Goal: Communication & Community: Share content

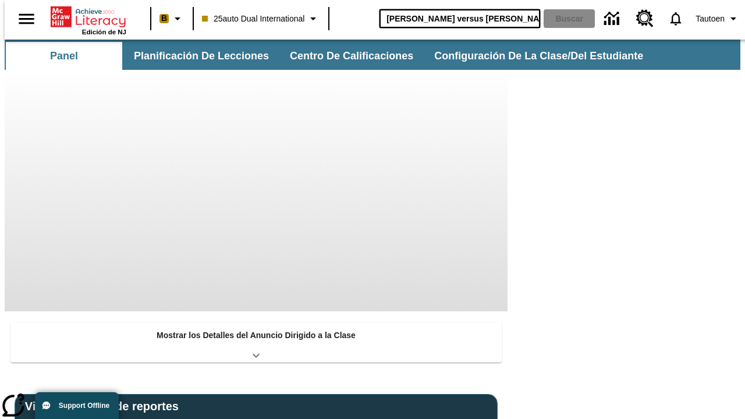
type input "Miguel Ángel versus Leonardo"
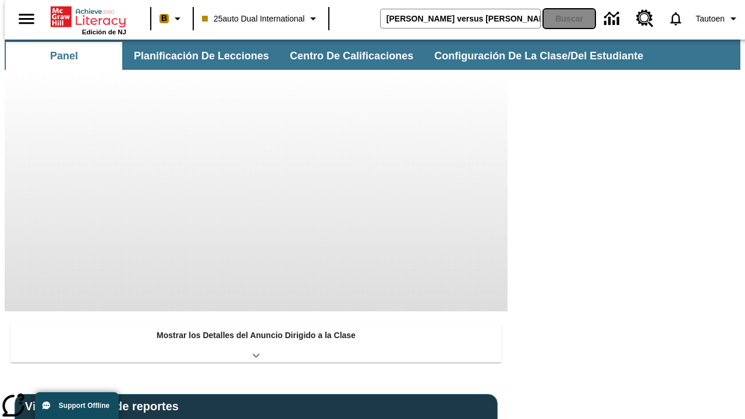
click at [562, 19] on button "Buscar" at bounding box center [569, 18] width 51 height 19
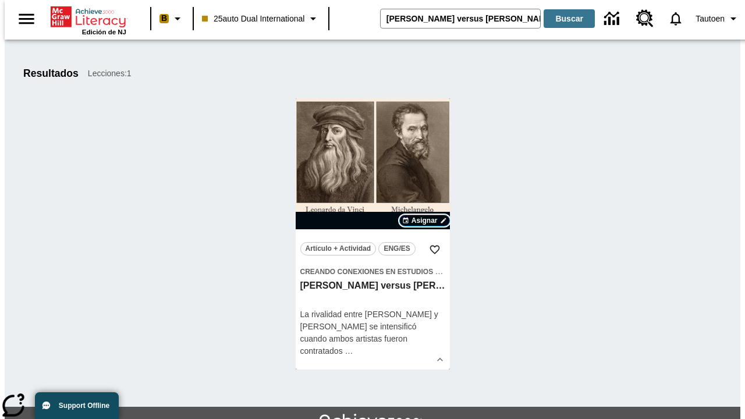
click at [424, 221] on span "Asignar" at bounding box center [425, 220] width 26 height 10
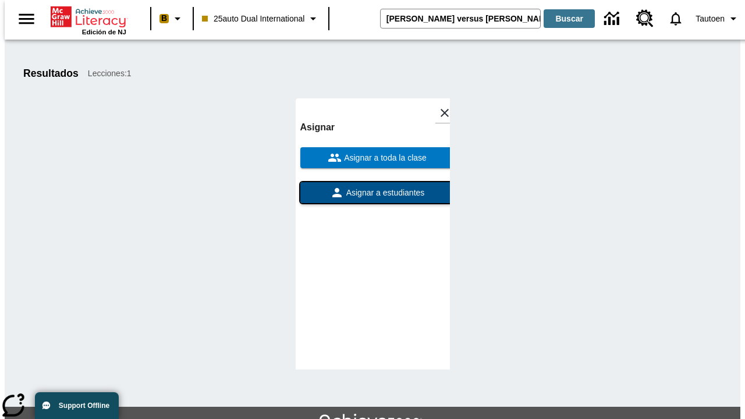
click at [373, 193] on span "Asignar a estudiantes" at bounding box center [384, 193] width 81 height 12
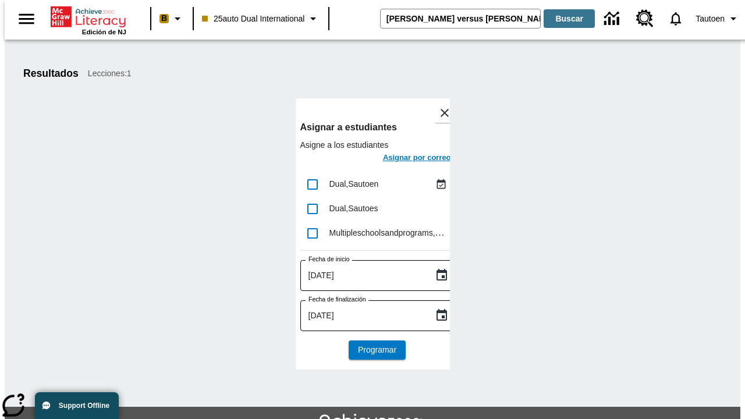
click at [406, 159] on h6 "Asignar por correo" at bounding box center [417, 157] width 68 height 13
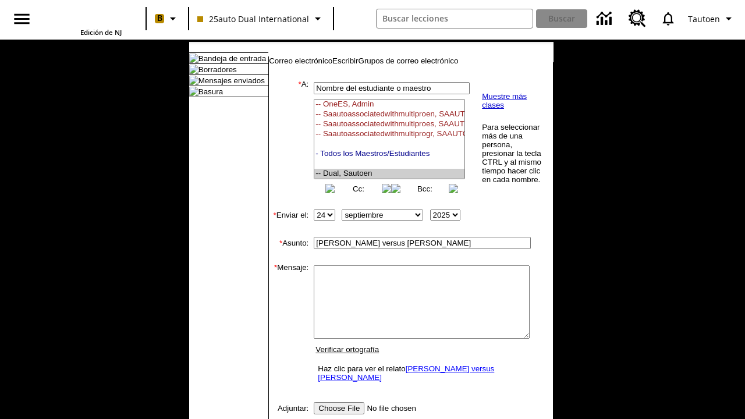
select select "U,21476361,1"
type textarea "email body message"
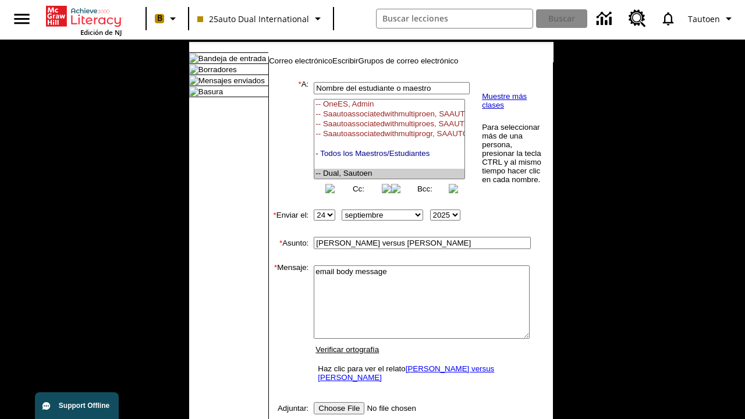
scroll to position [219, 0]
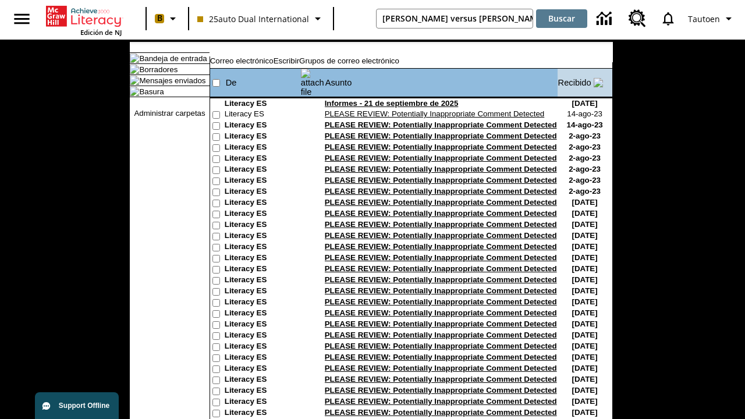
type input "[PERSON_NAME] versus [PERSON_NAME]"
click at [562, 19] on button "Buscar" at bounding box center [561, 18] width 51 height 19
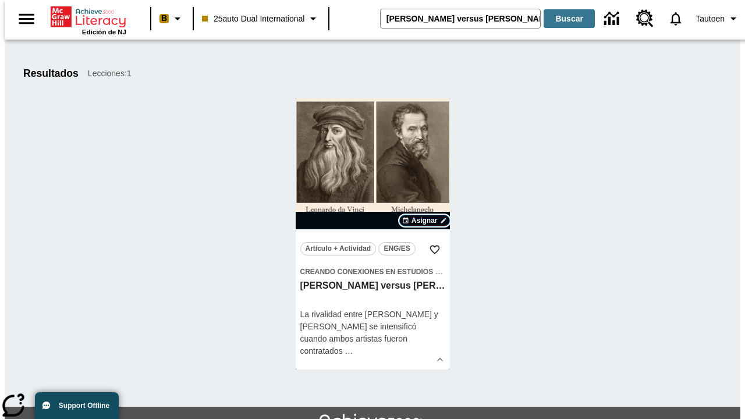
click at [424, 221] on span "Asignar" at bounding box center [425, 220] width 26 height 10
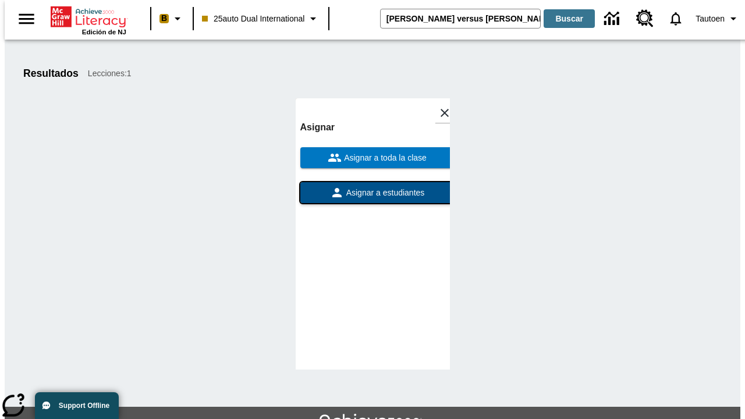
click at [373, 187] on span "Asignar a estudiantes" at bounding box center [384, 193] width 81 height 12
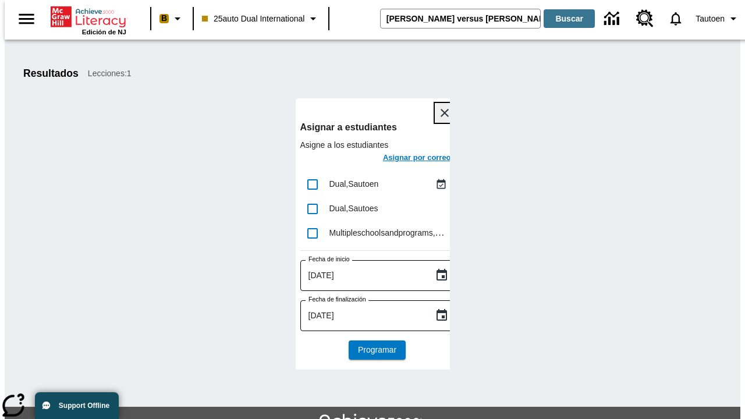
scroll to position [63, 0]
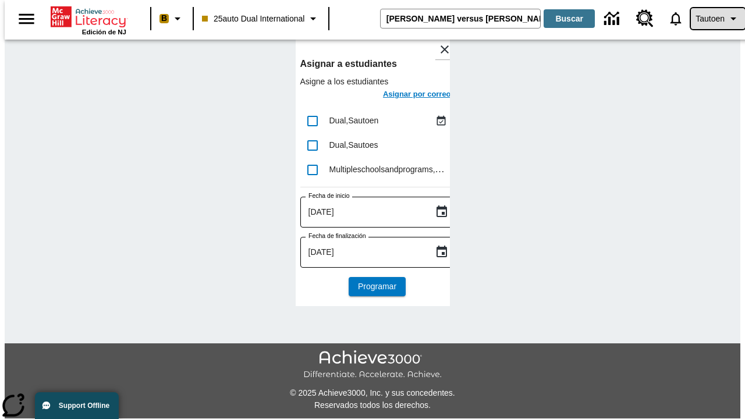
click at [712, 19] on span "Tautoen" at bounding box center [710, 19] width 29 height 12
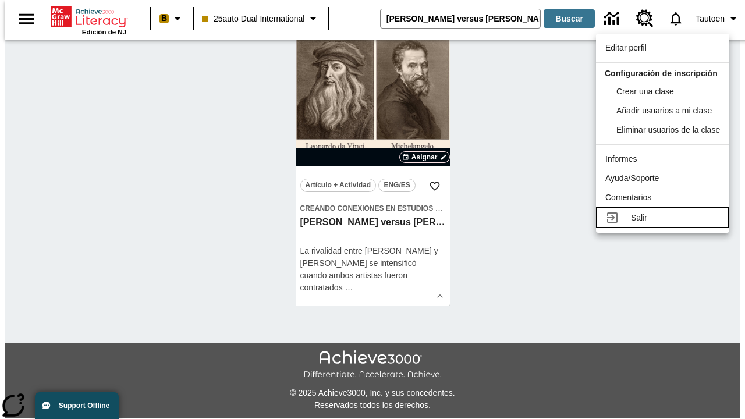
click at [666, 224] on div "Salir" at bounding box center [675, 218] width 89 height 12
